Goal: Information Seeking & Learning: Learn about a topic

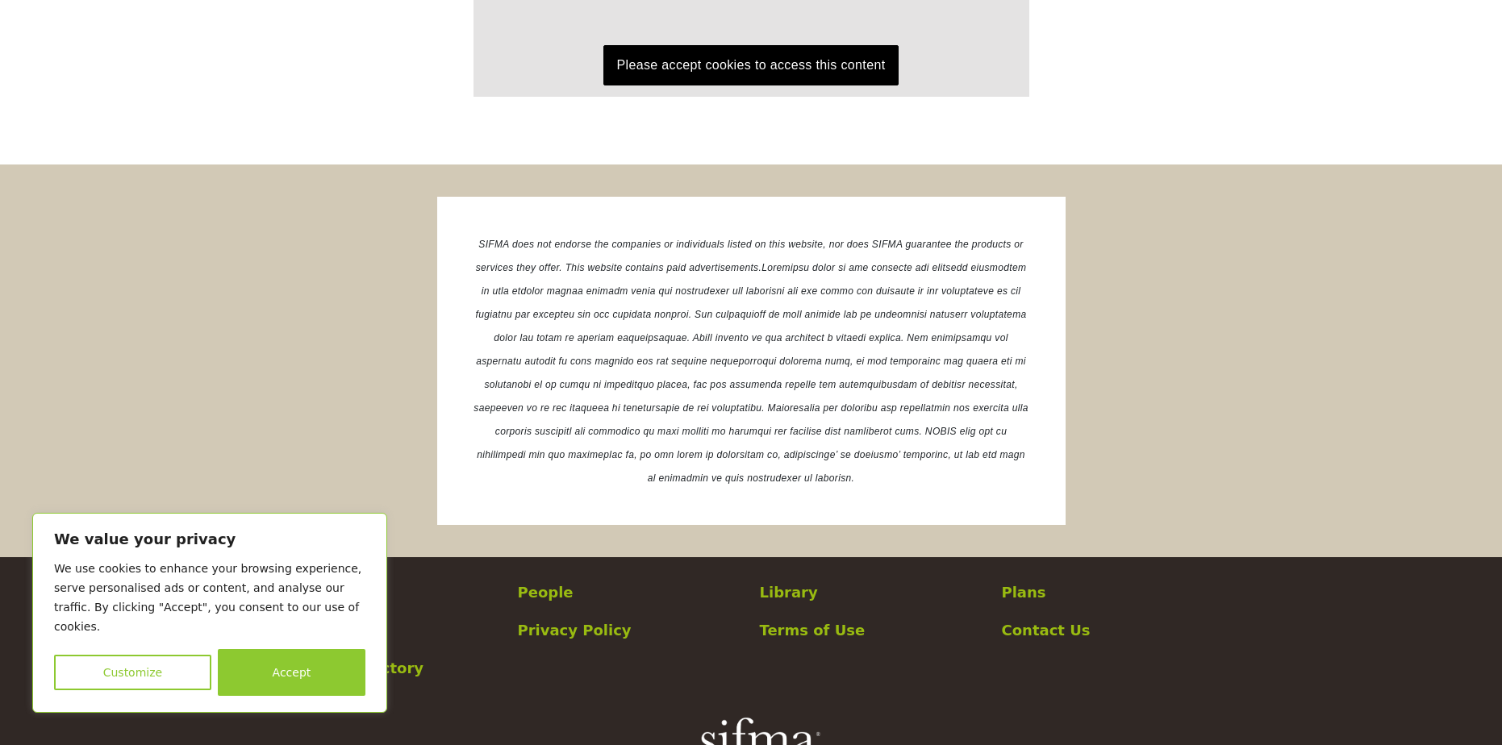
scroll to position [2408, 0]
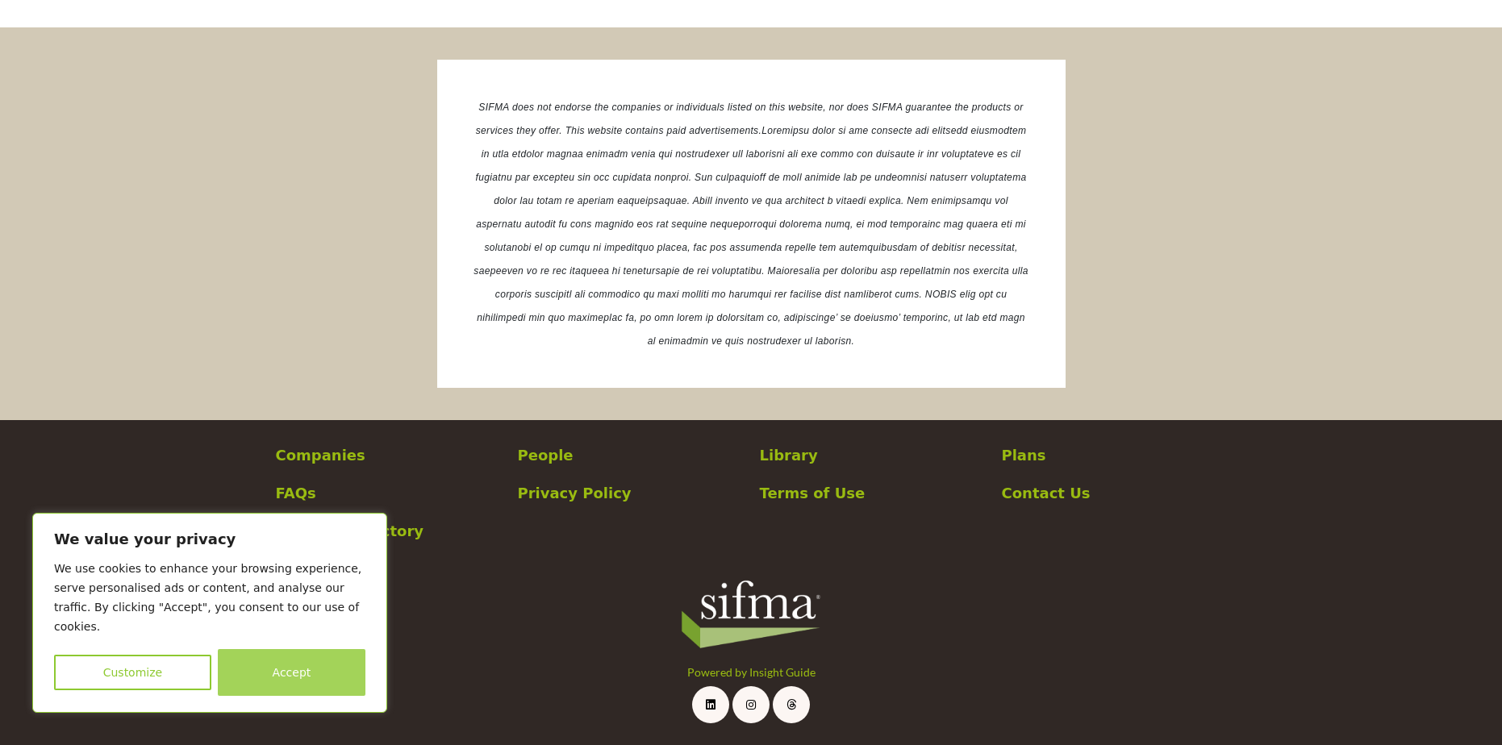
click at [329, 676] on button "Accept" at bounding box center [292, 672] width 148 height 47
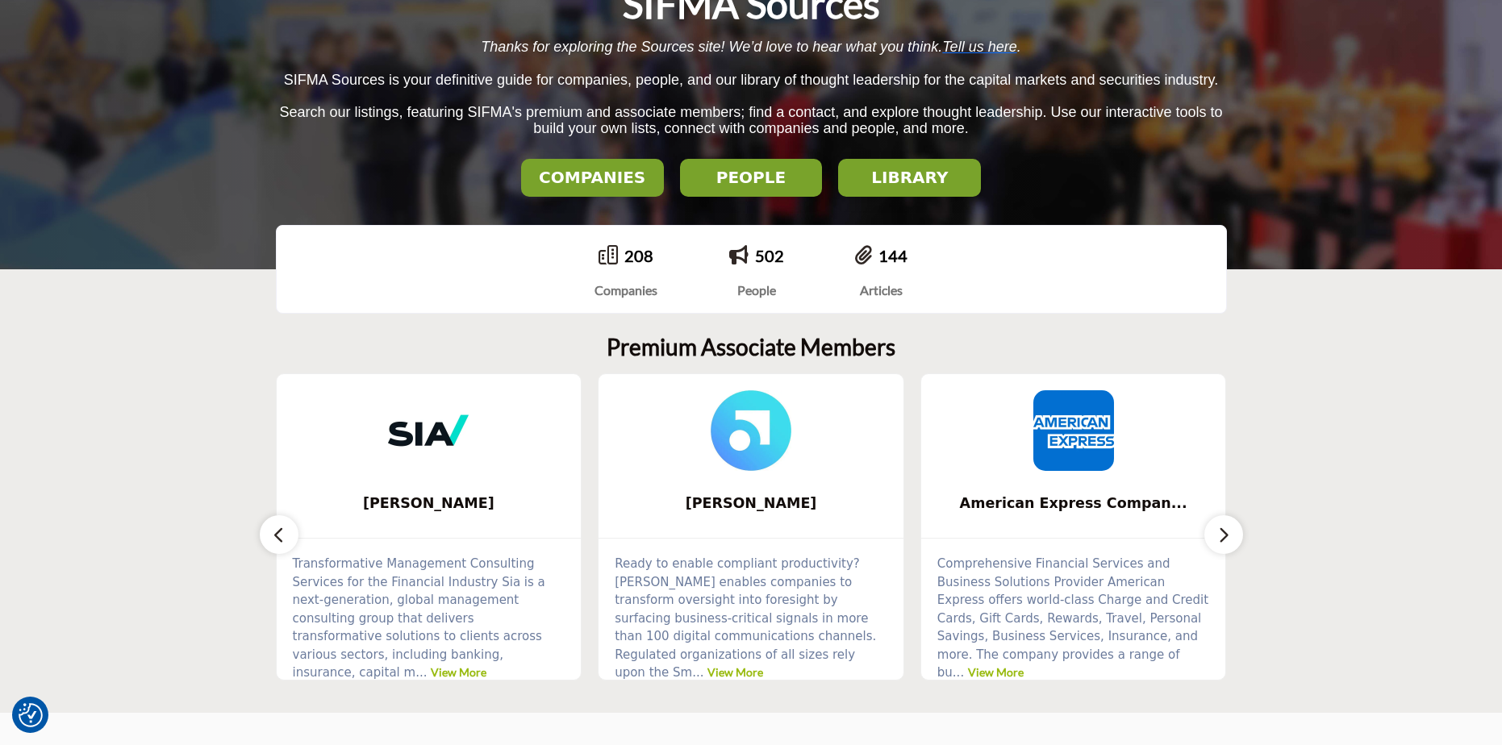
scroll to position [0, 0]
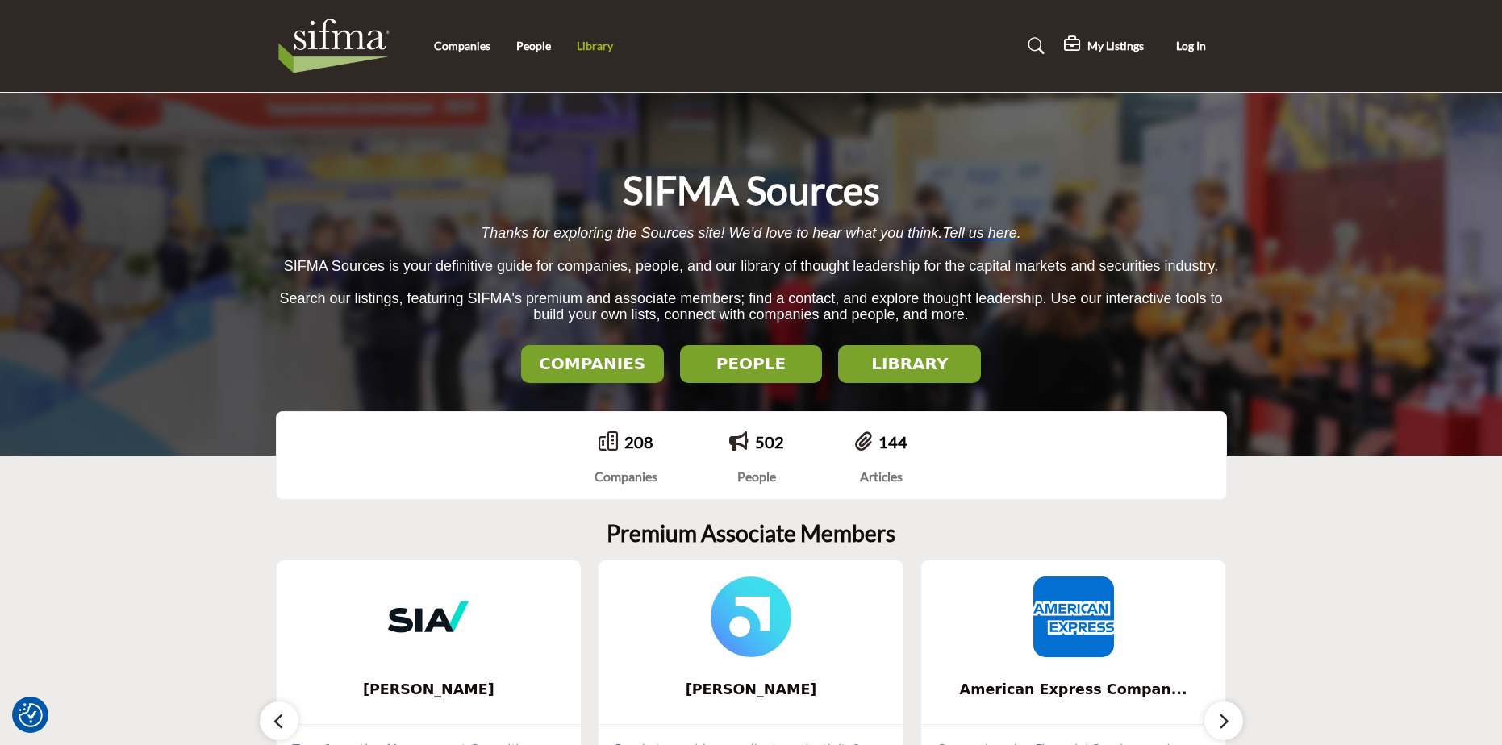
click at [586, 50] on link "Library" at bounding box center [595, 46] width 36 height 14
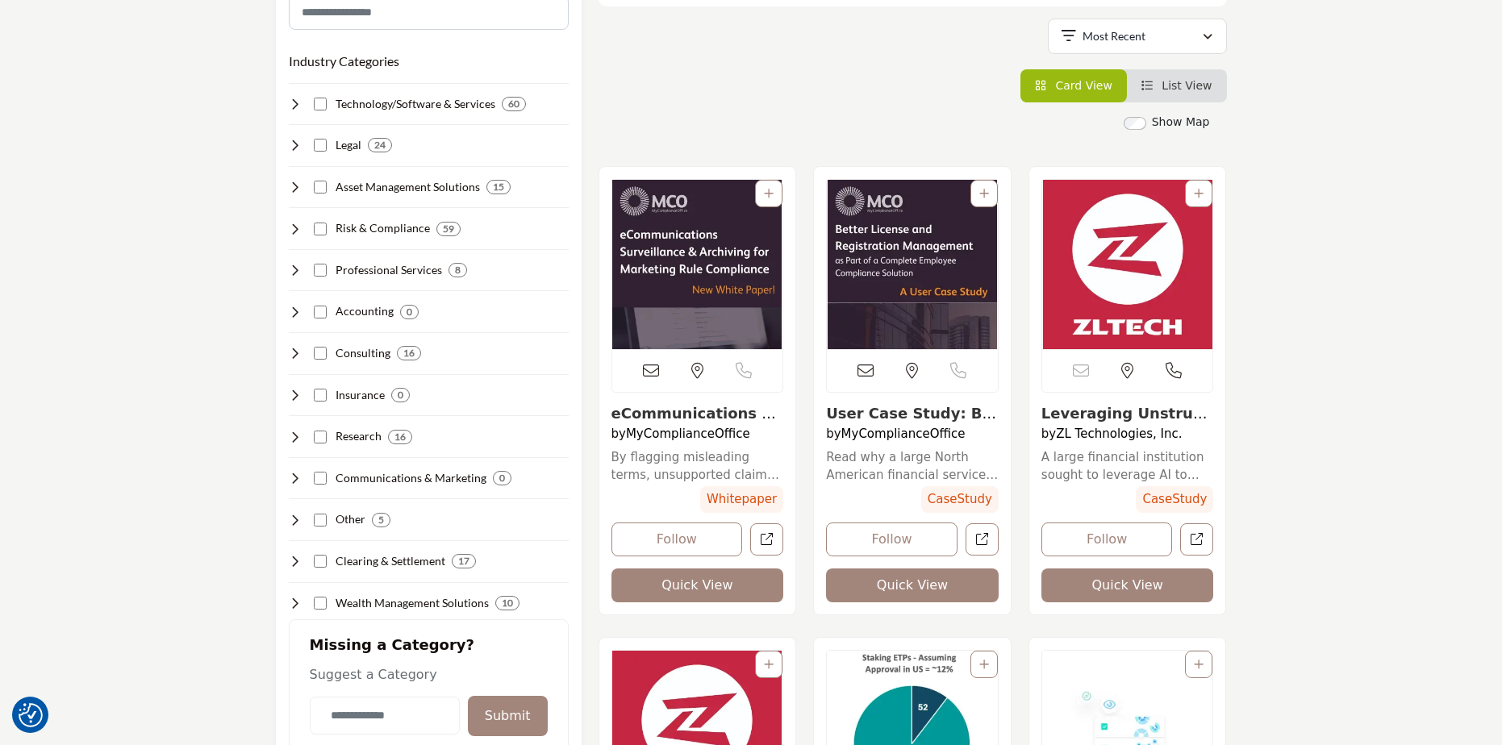
scroll to position [242, 0]
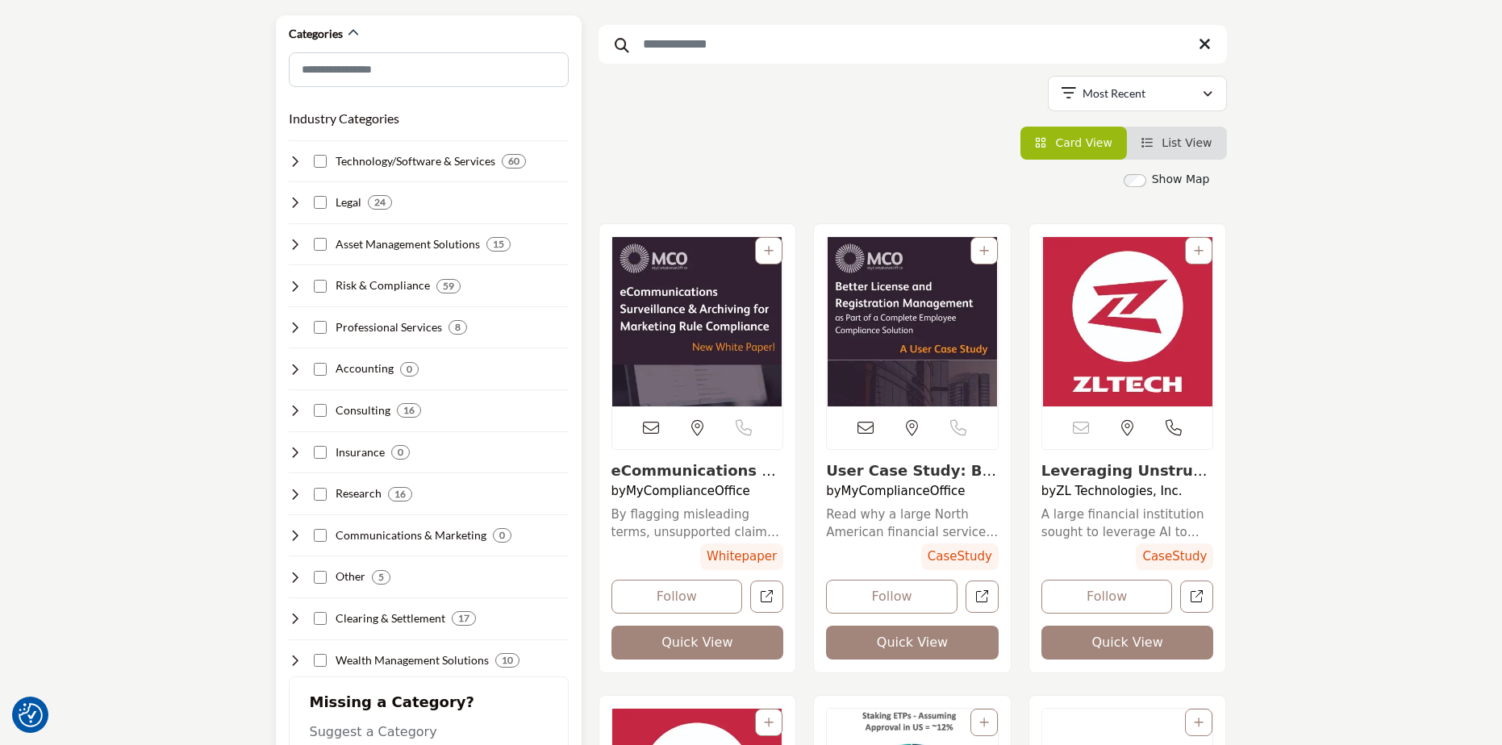
click at [295, 242] on icon at bounding box center [295, 244] width 13 height 13
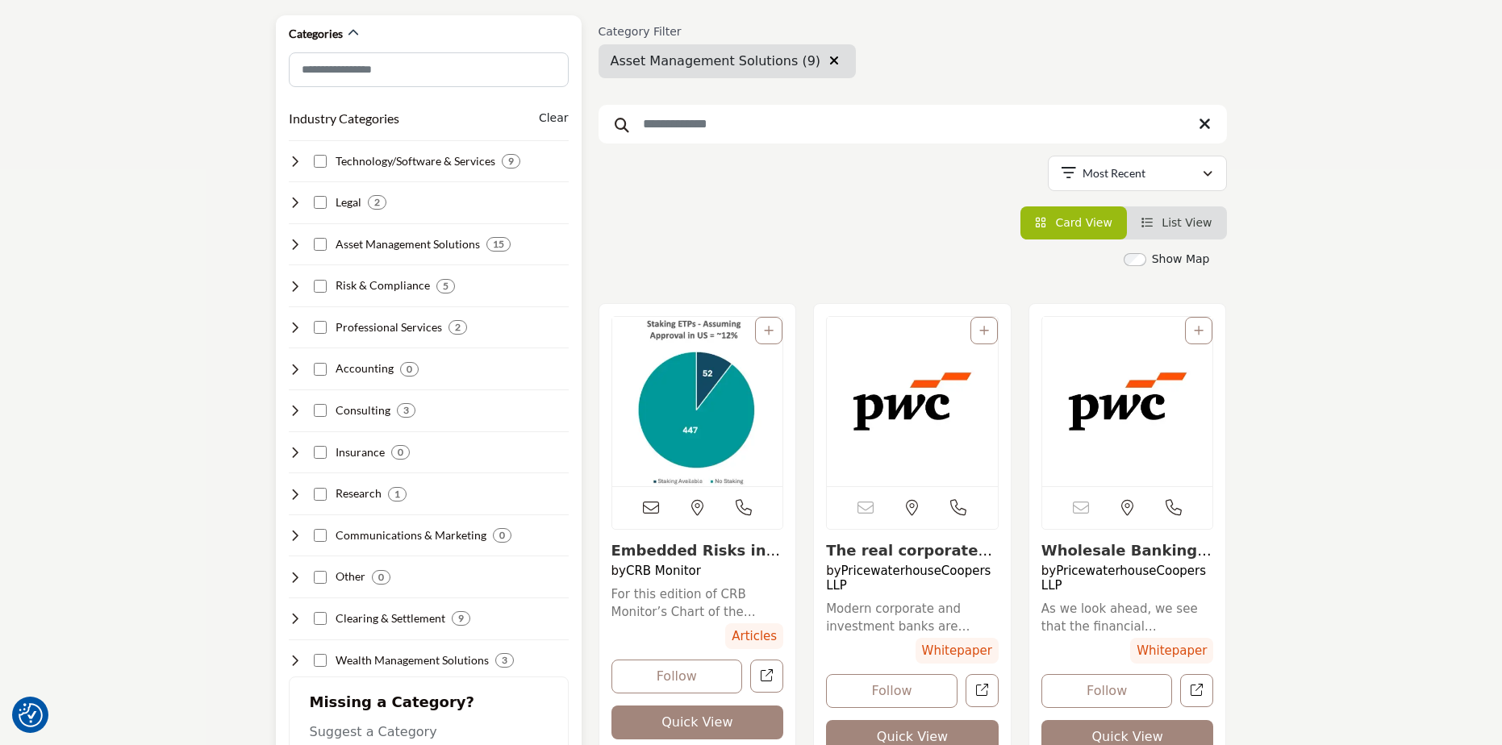
click at [300, 288] on icon at bounding box center [295, 286] width 13 height 13
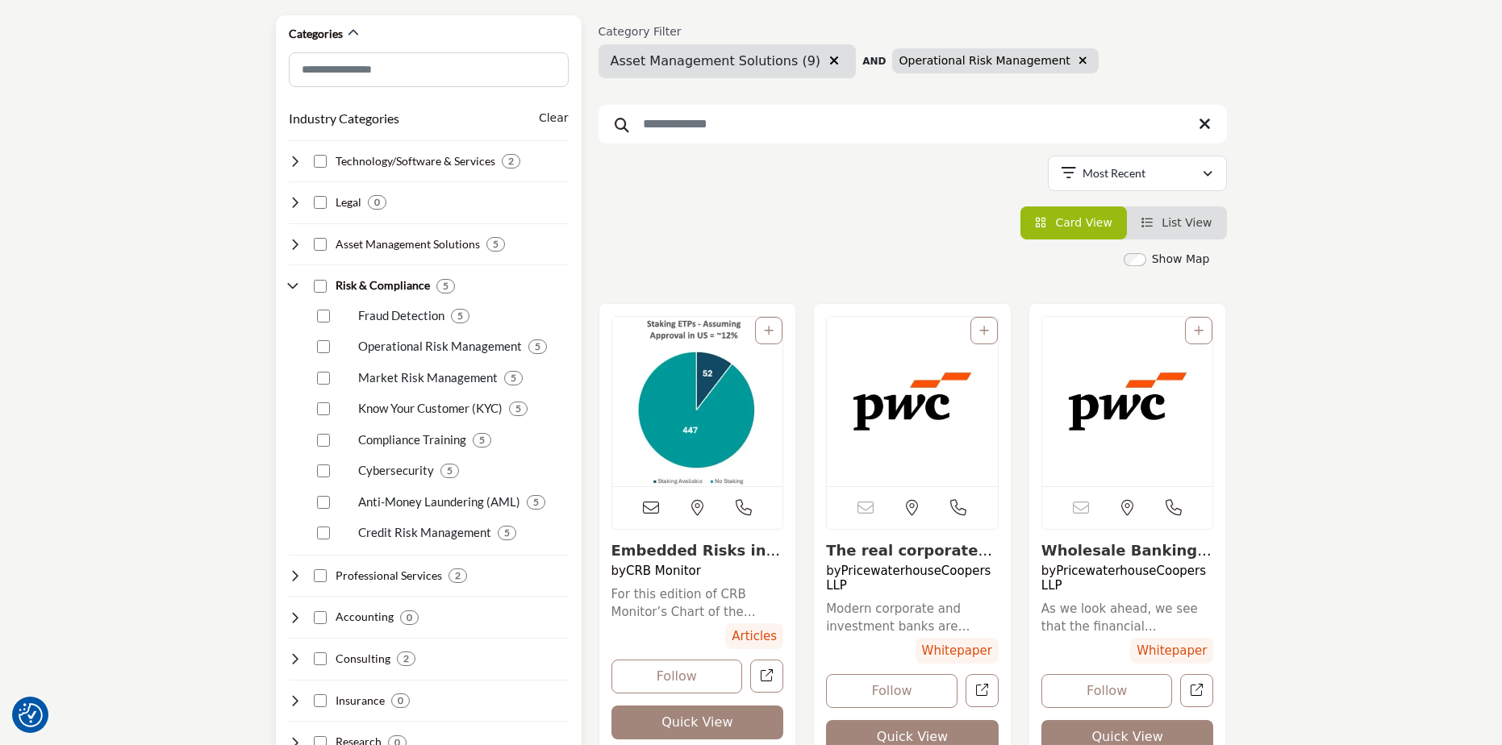
scroll to position [403, 0]
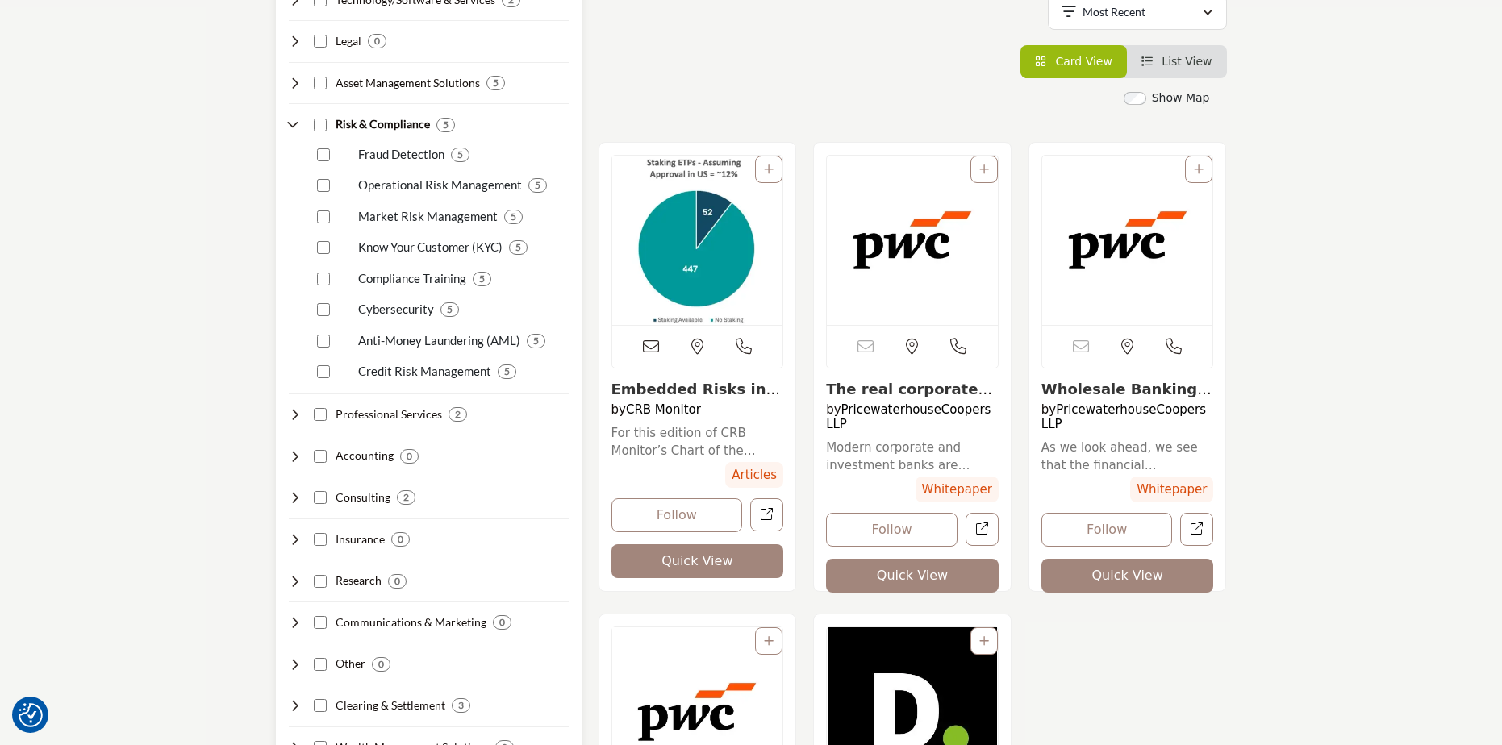
click at [294, 420] on icon at bounding box center [295, 414] width 13 height 13
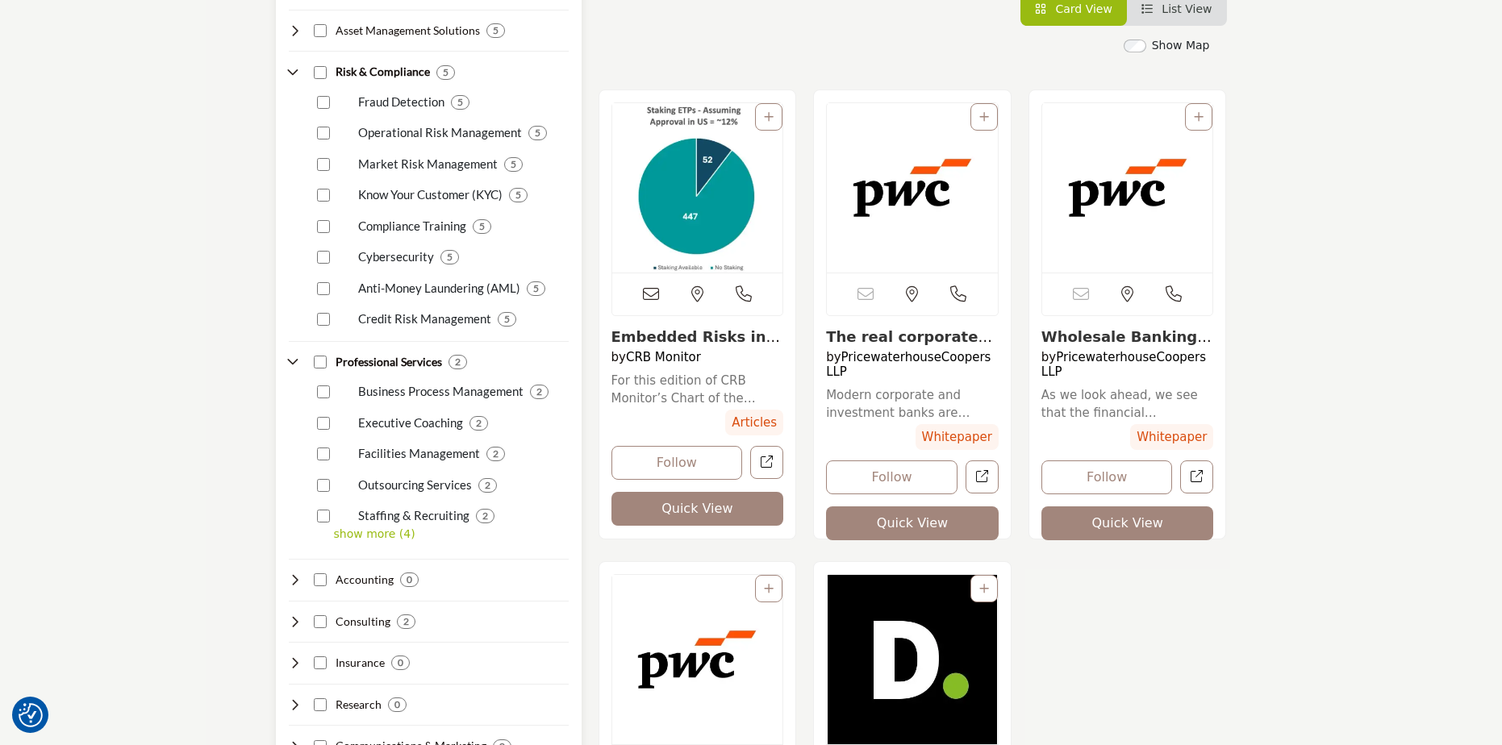
scroll to position [484, 0]
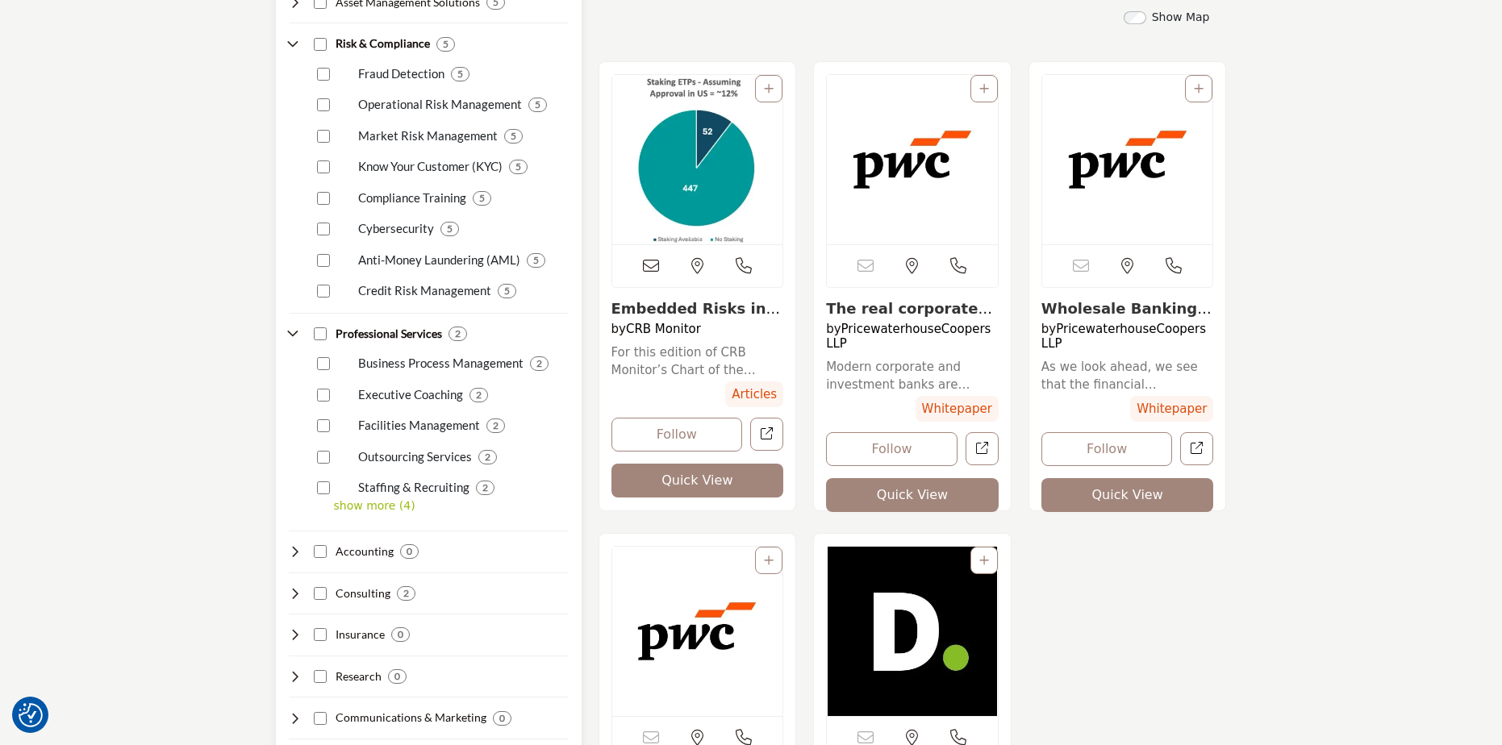
click at [292, 336] on icon at bounding box center [295, 333] width 13 height 13
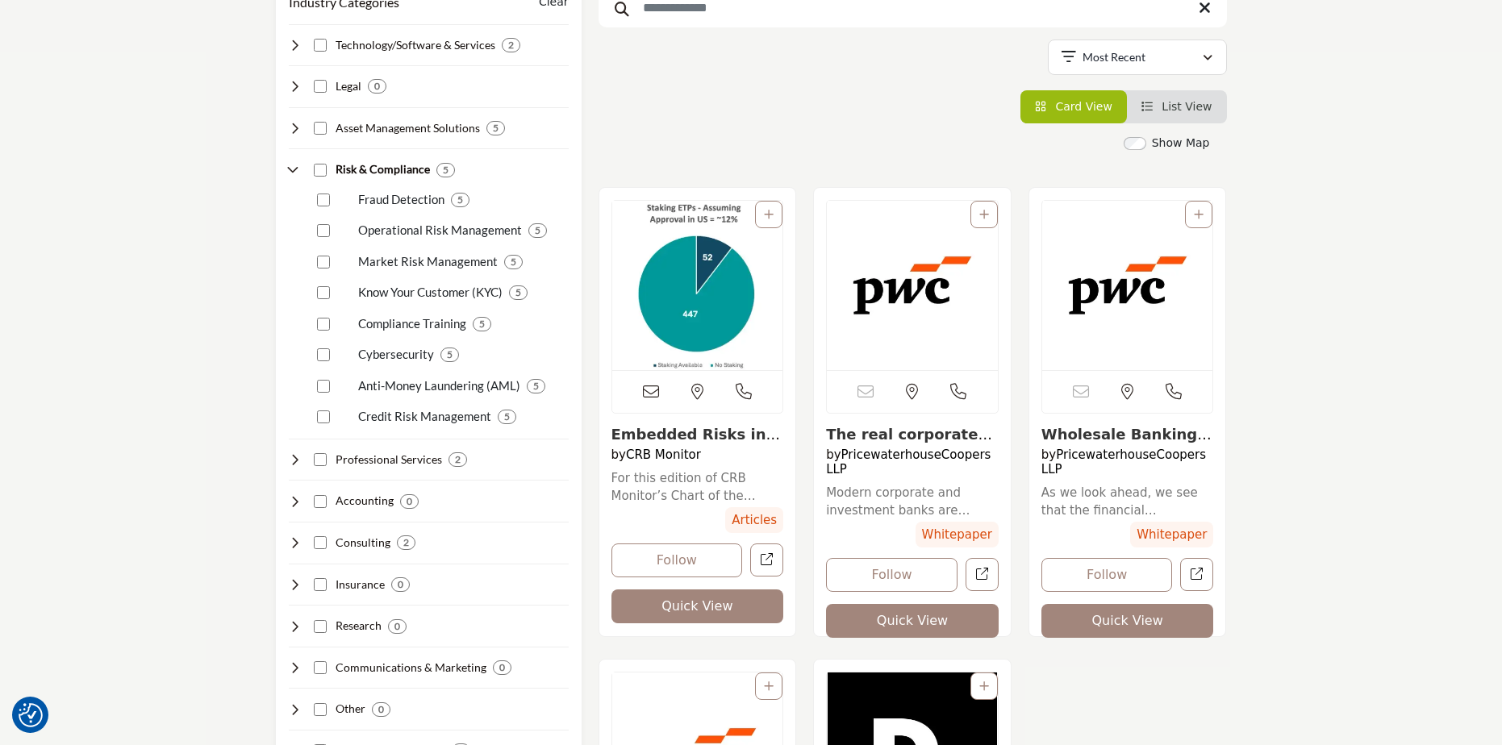
scroll to position [35, 0]
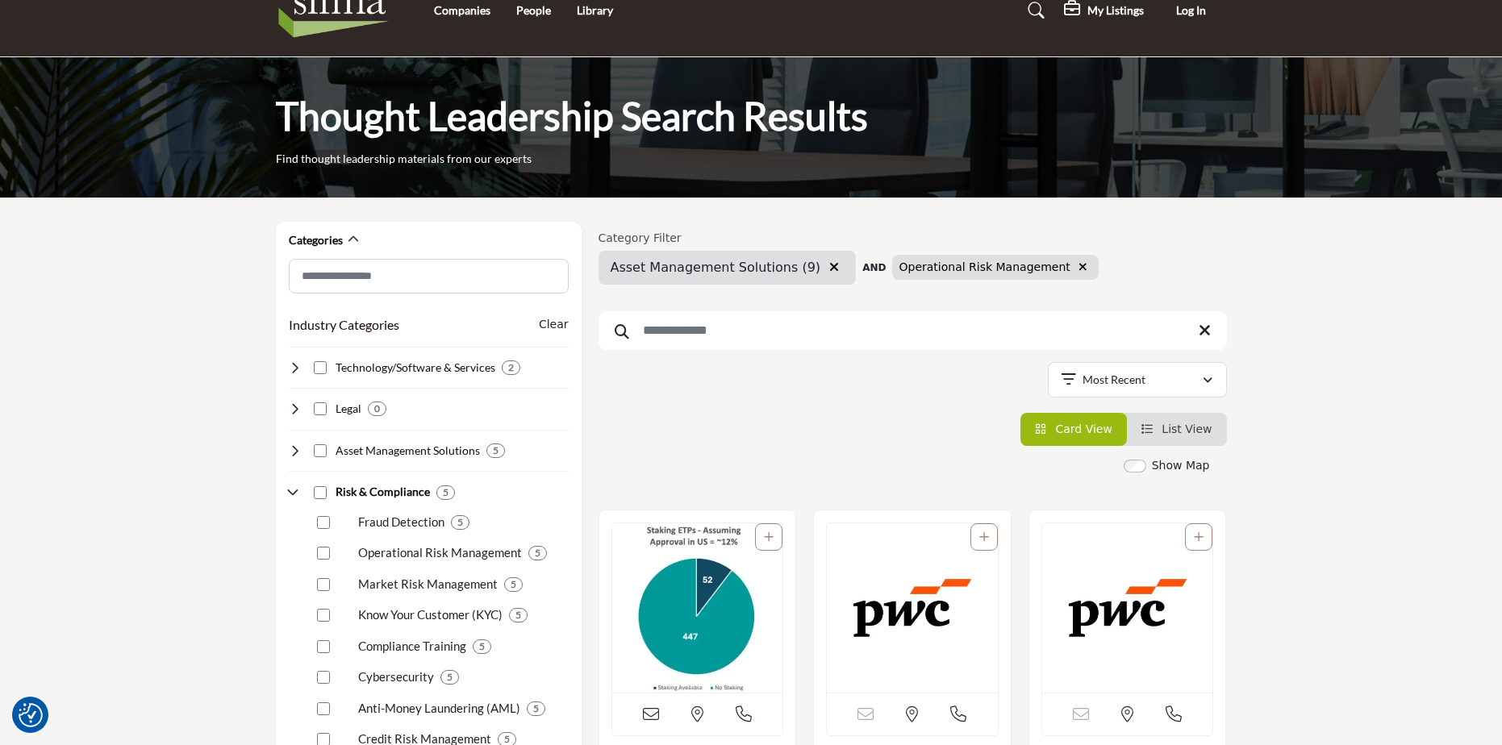
click at [1078, 268] on icon "button" at bounding box center [1082, 266] width 9 height 11
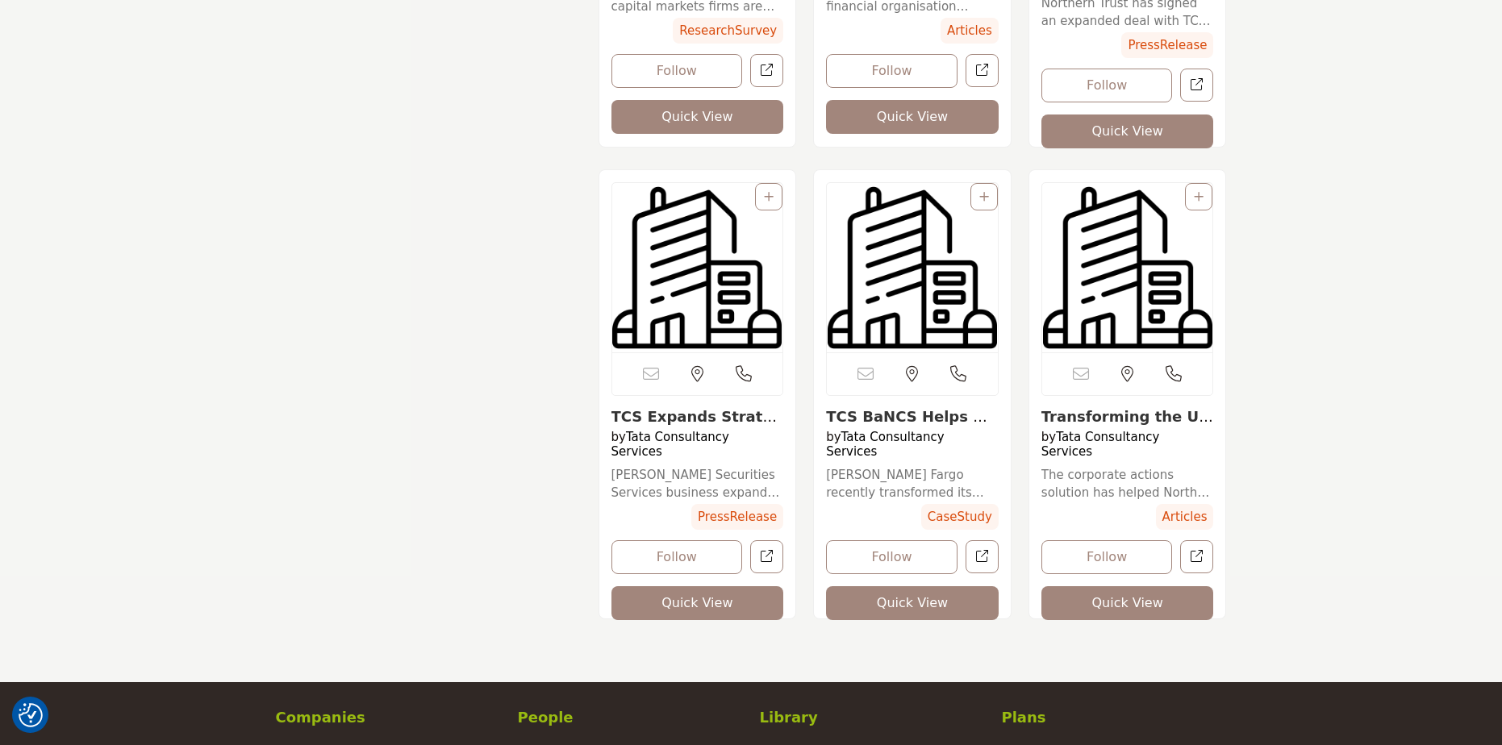
scroll to position [2132, 0]
